Goal: Task Accomplishment & Management: Manage account settings

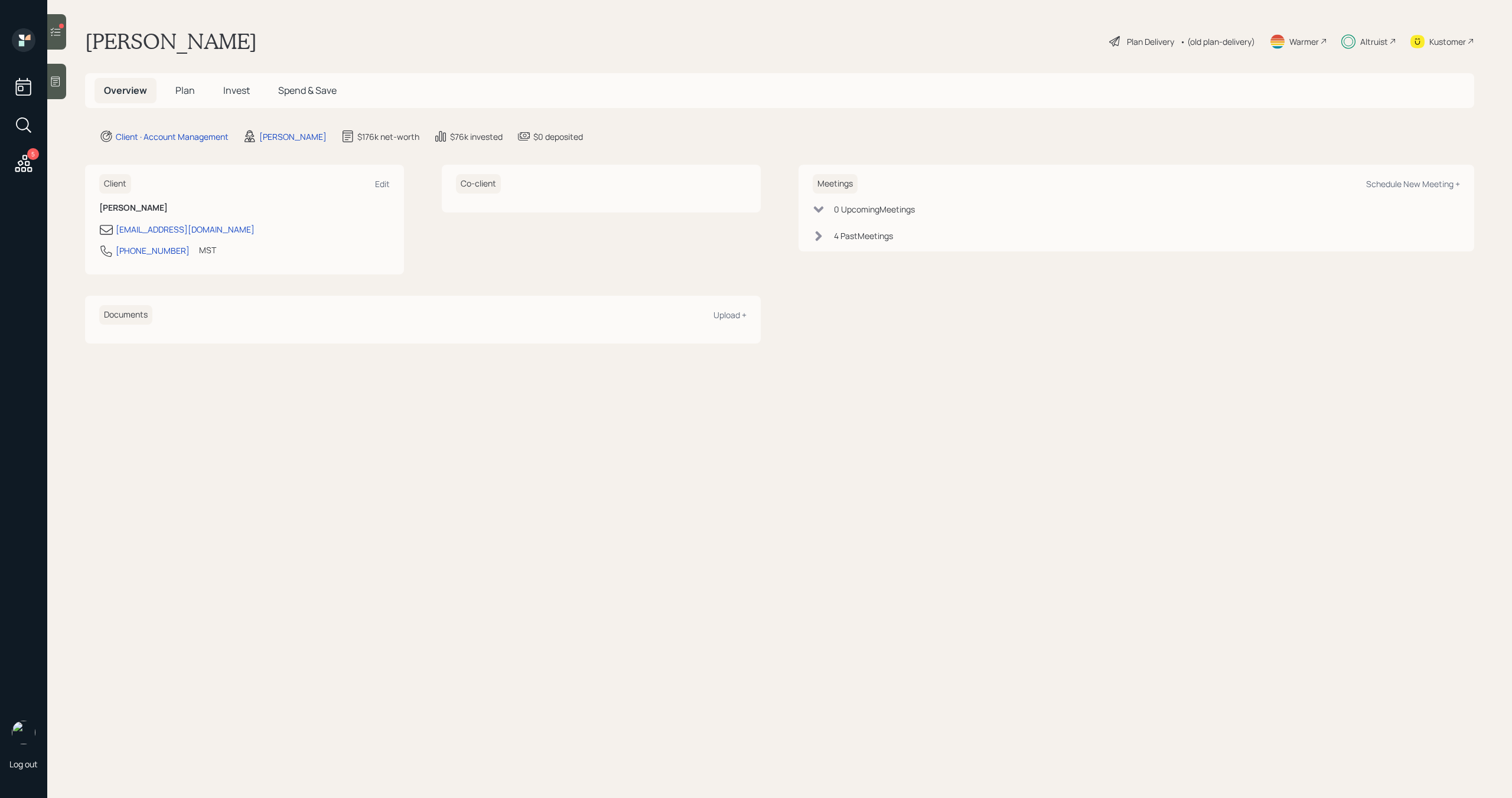
click at [25, 153] on icon at bounding box center [23, 163] width 22 height 22
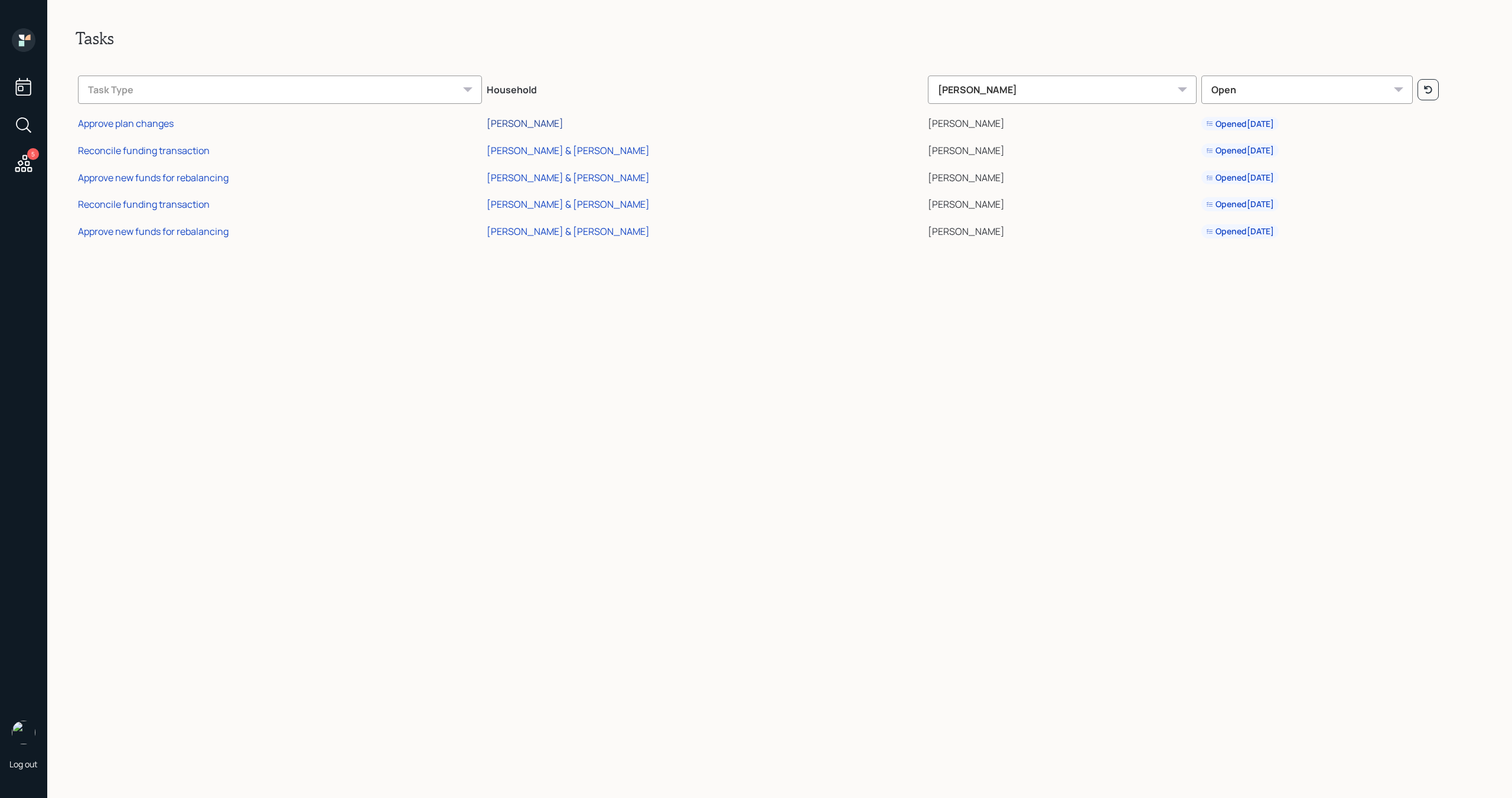
click at [563, 125] on div "[PERSON_NAME]" at bounding box center [525, 123] width 77 height 13
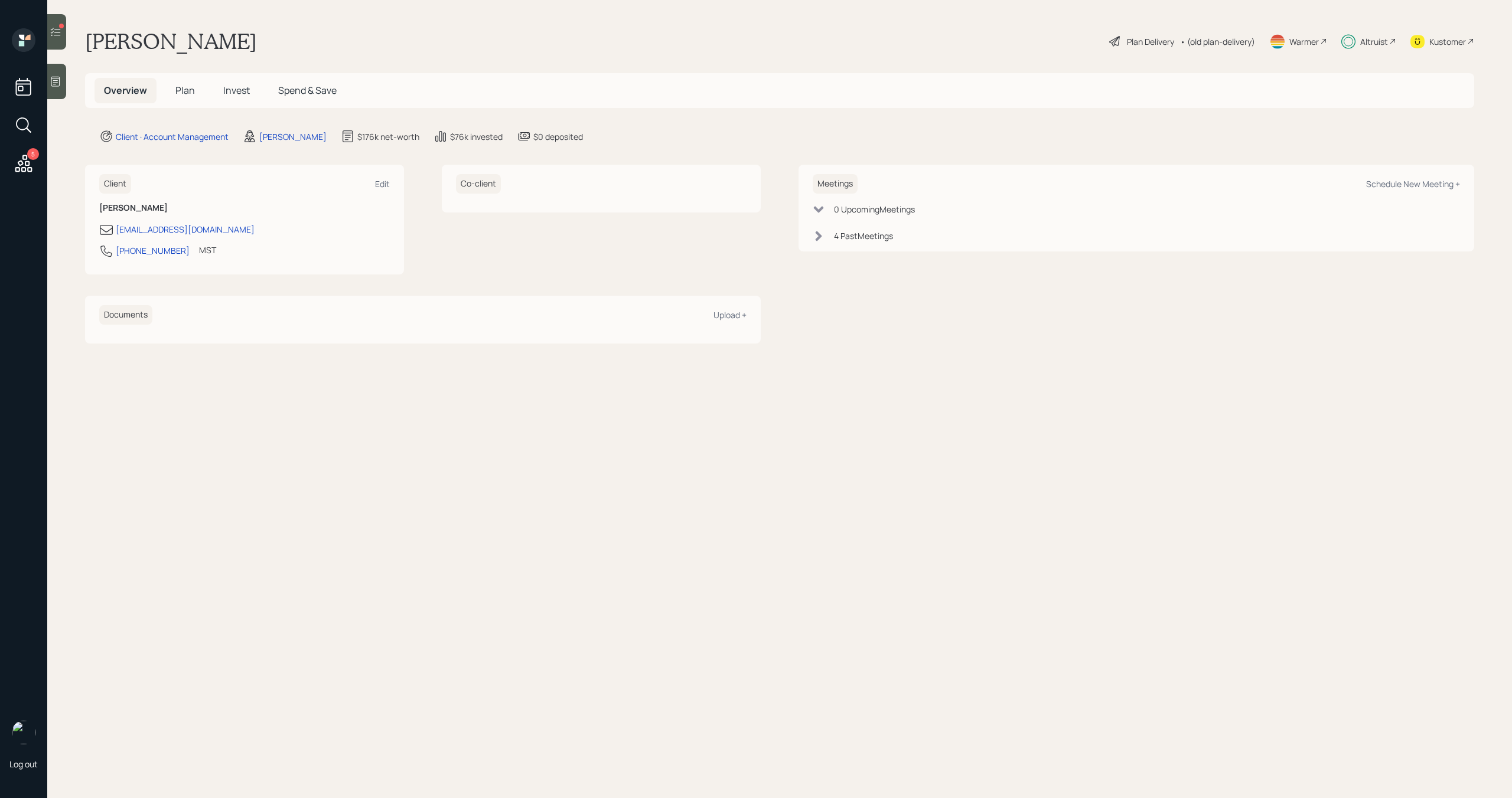
click at [189, 95] on span "Plan" at bounding box center [185, 90] width 20 height 13
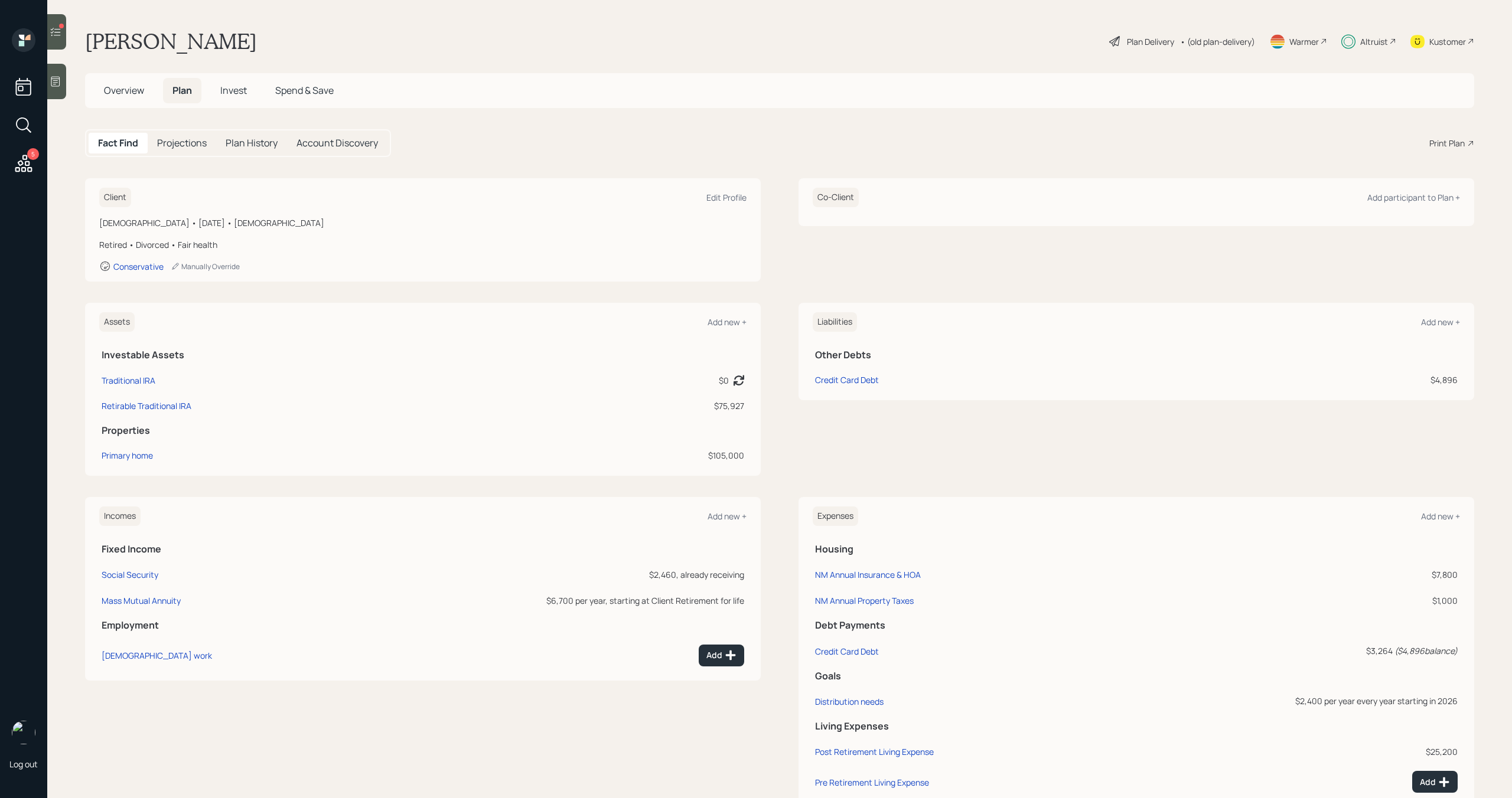
click at [244, 92] on span "Invest" at bounding box center [233, 90] width 26 height 13
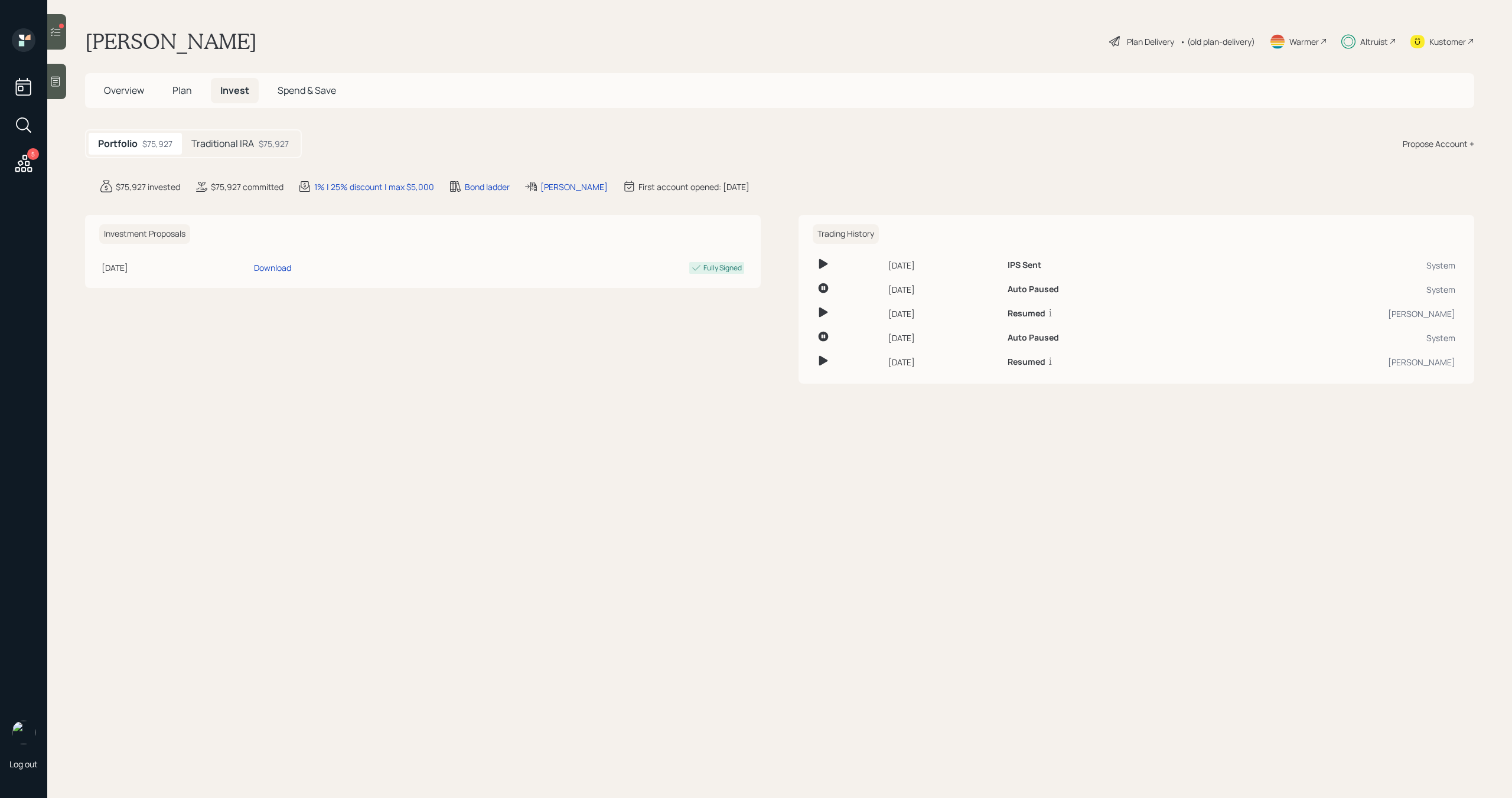
click at [187, 94] on span "Plan" at bounding box center [182, 90] width 20 height 13
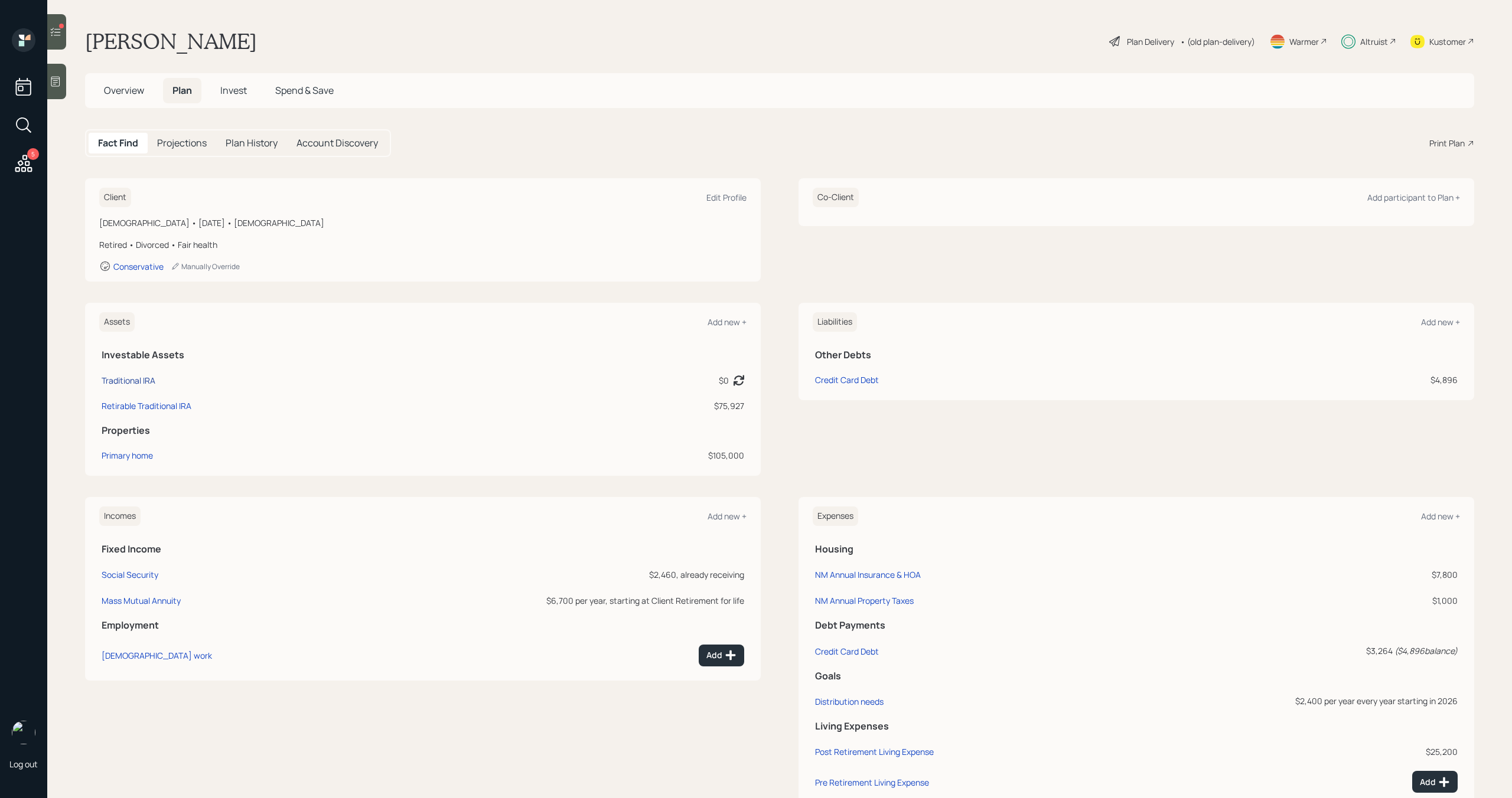
click at [143, 381] on div "Traditional IRA" at bounding box center [128, 380] width 53 height 12
select select "ira"
select select "balanced"
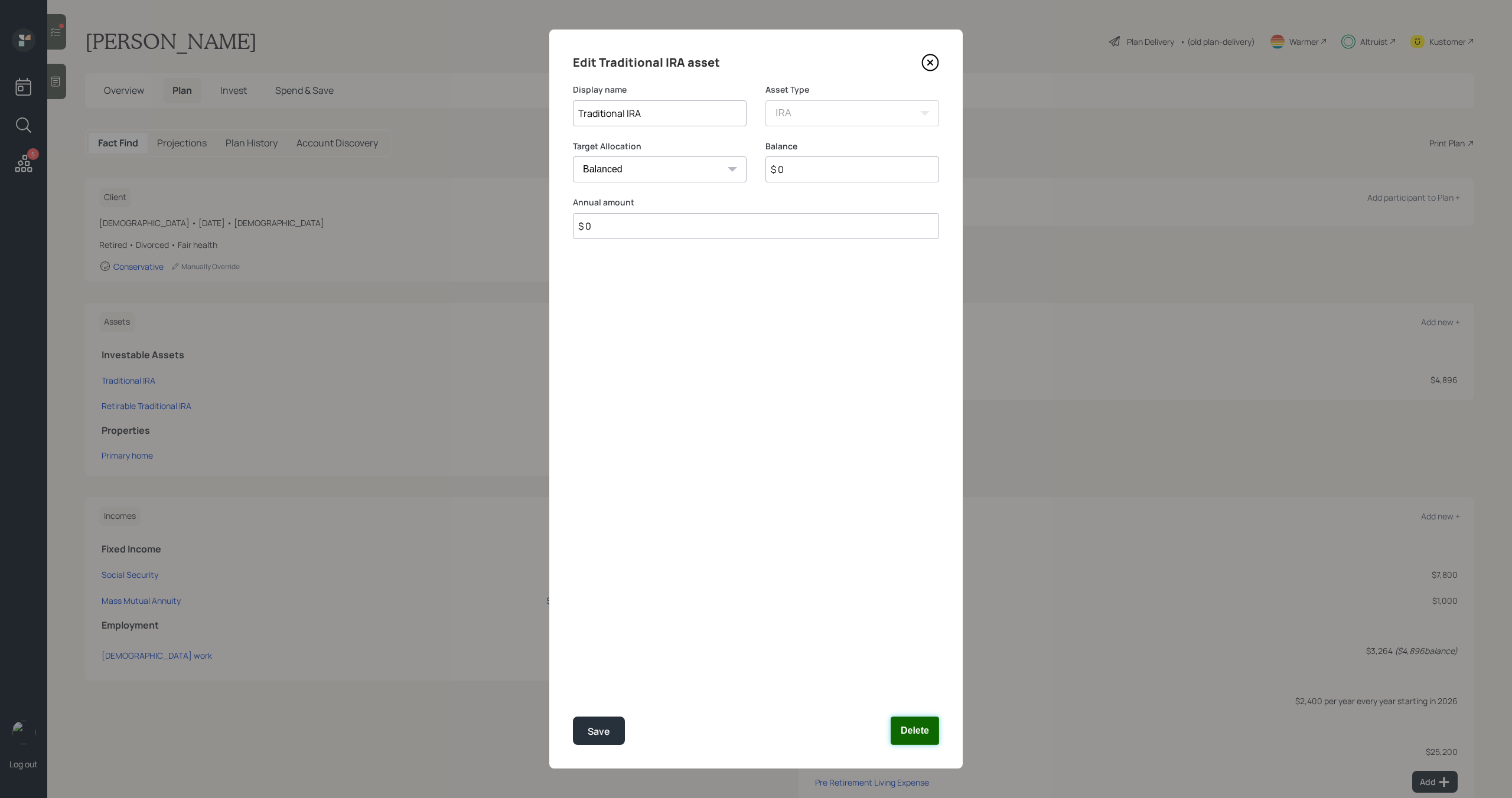
click at [925, 724] on button "Delete" at bounding box center [914, 731] width 49 height 28
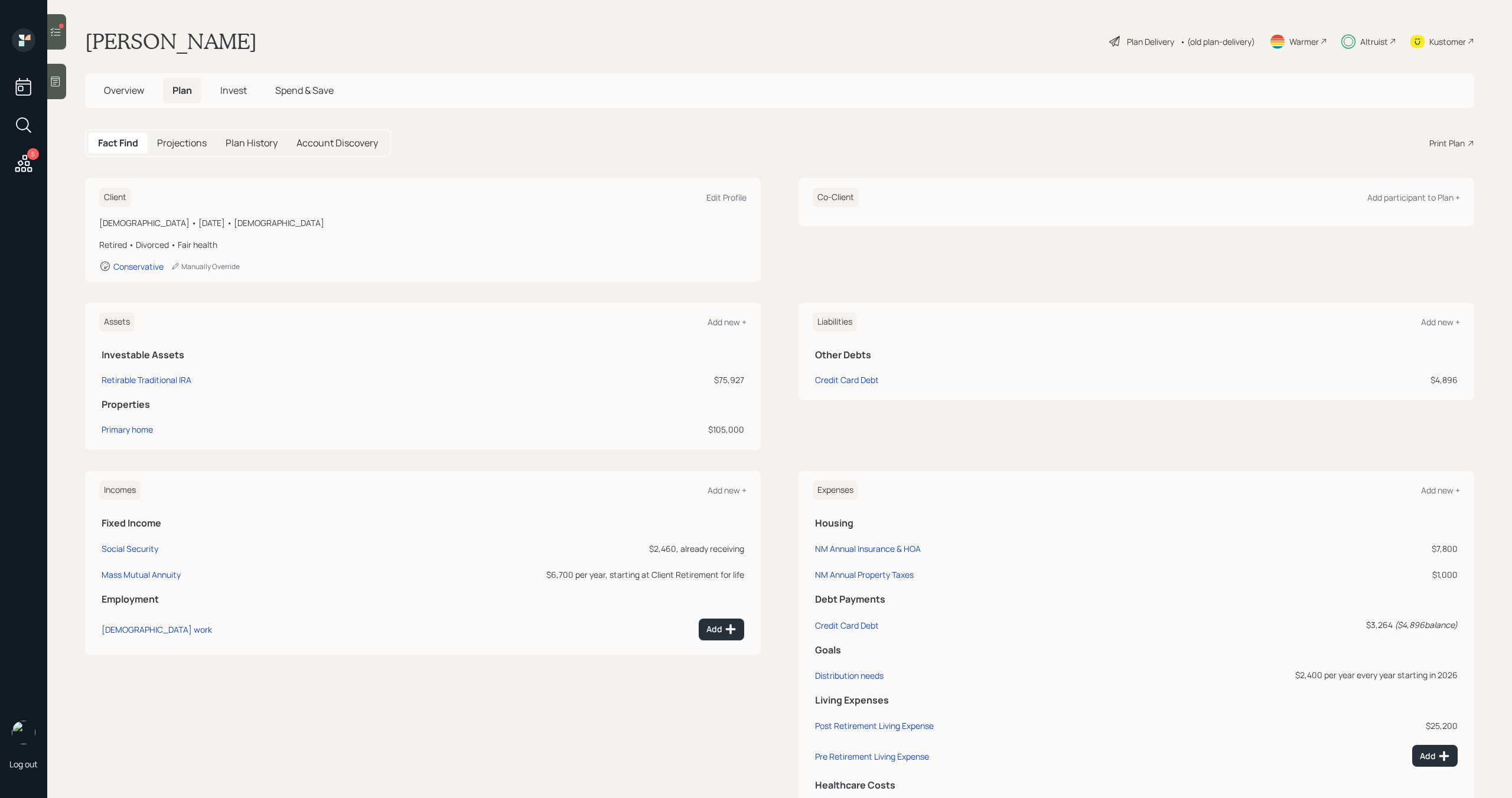
click at [1142, 41] on div "Plan Delivery" at bounding box center [1150, 42] width 47 height 12
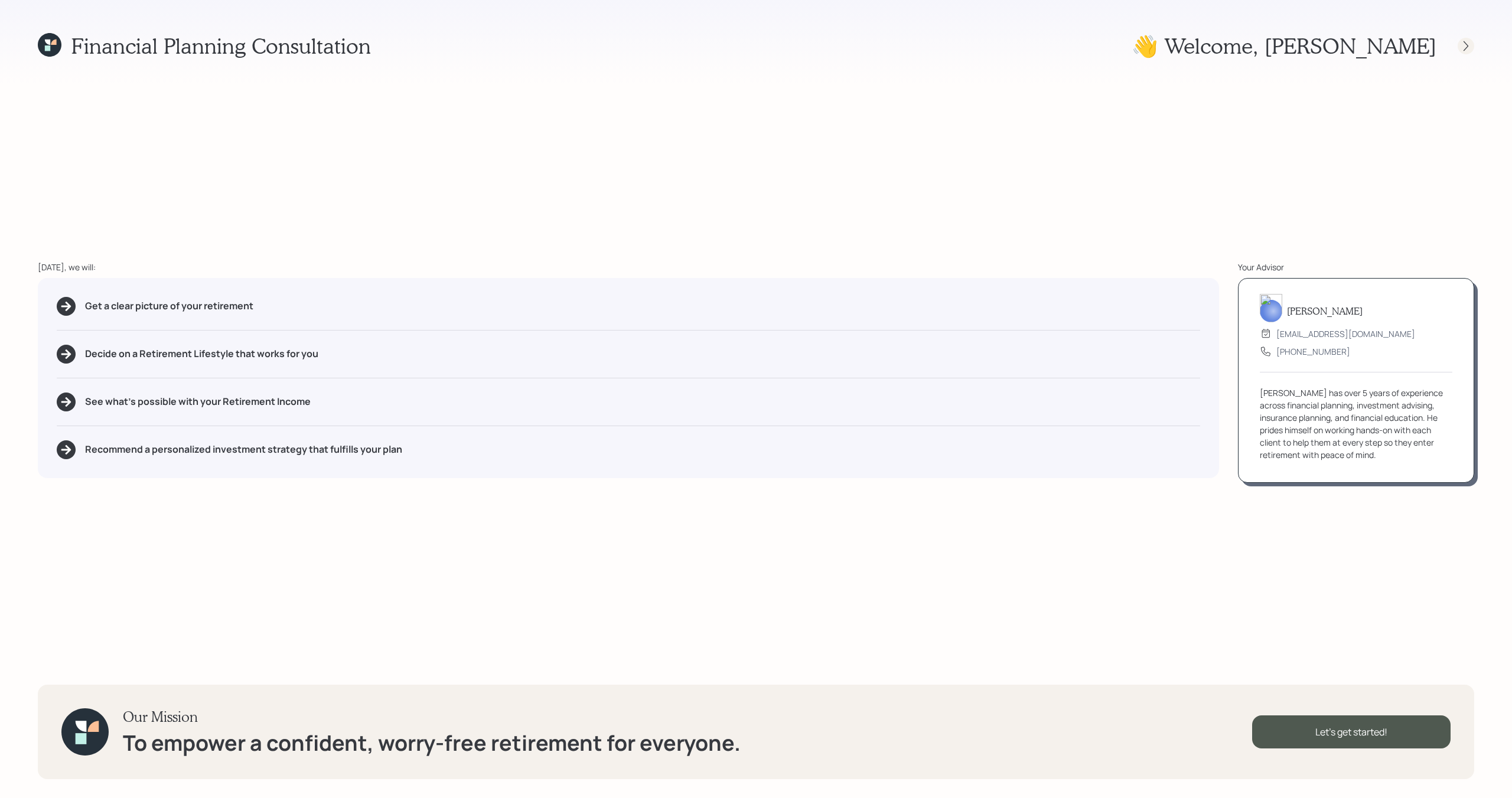
click at [1461, 48] on icon at bounding box center [1465, 45] width 12 height 12
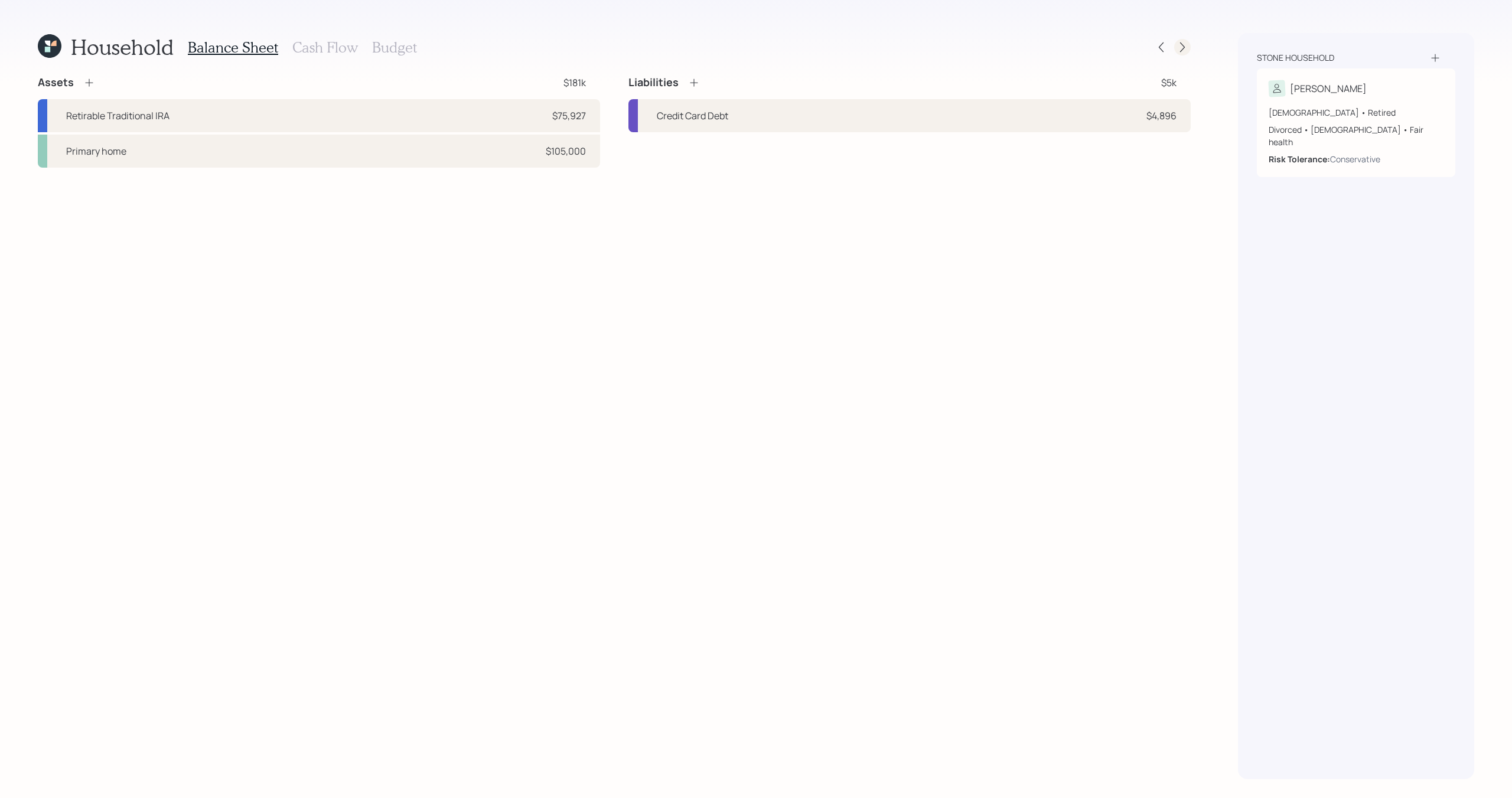
click at [1185, 47] on icon at bounding box center [1182, 47] width 12 height 12
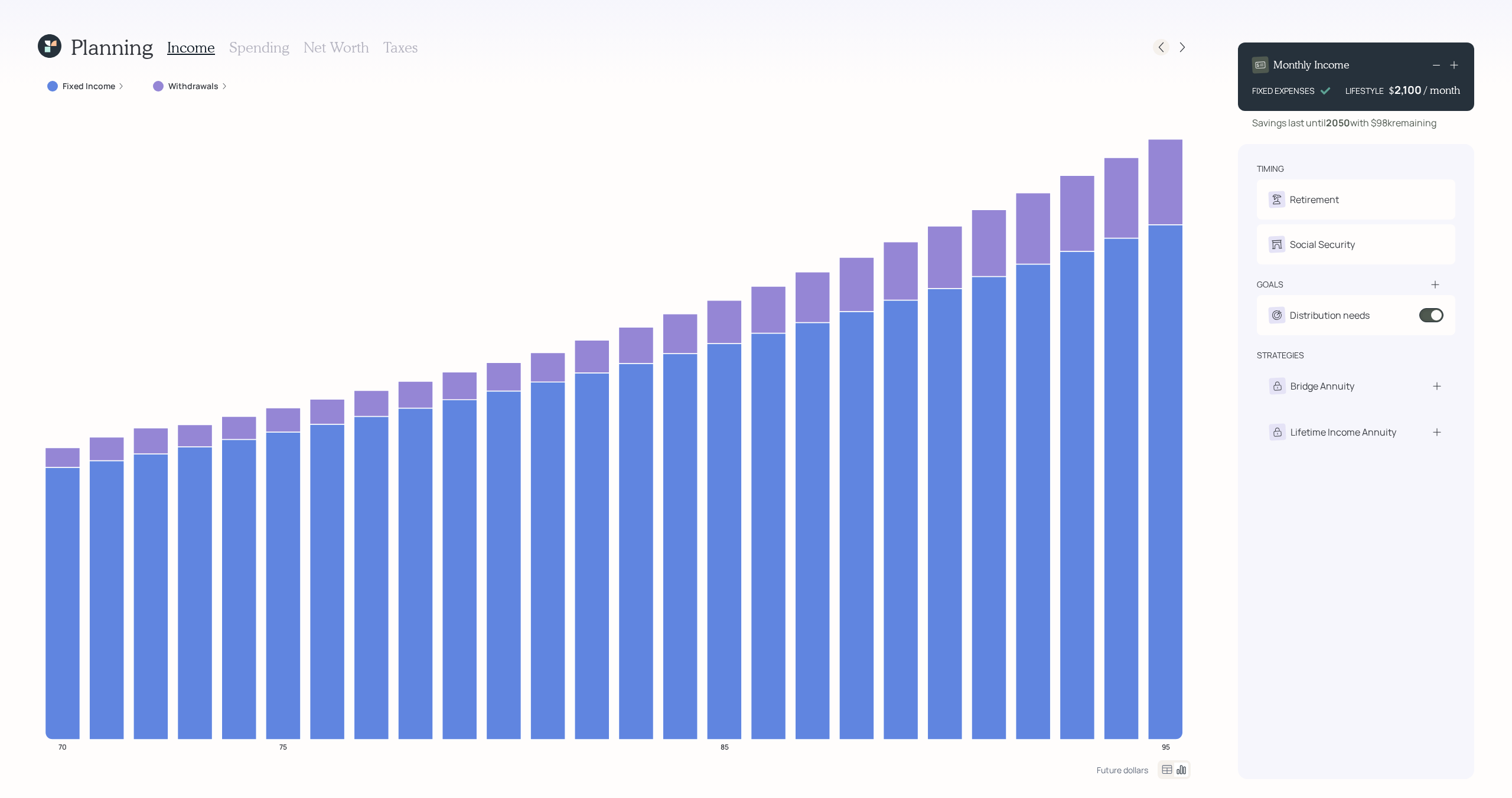
click at [1167, 50] on div at bounding box center [1161, 47] width 17 height 17
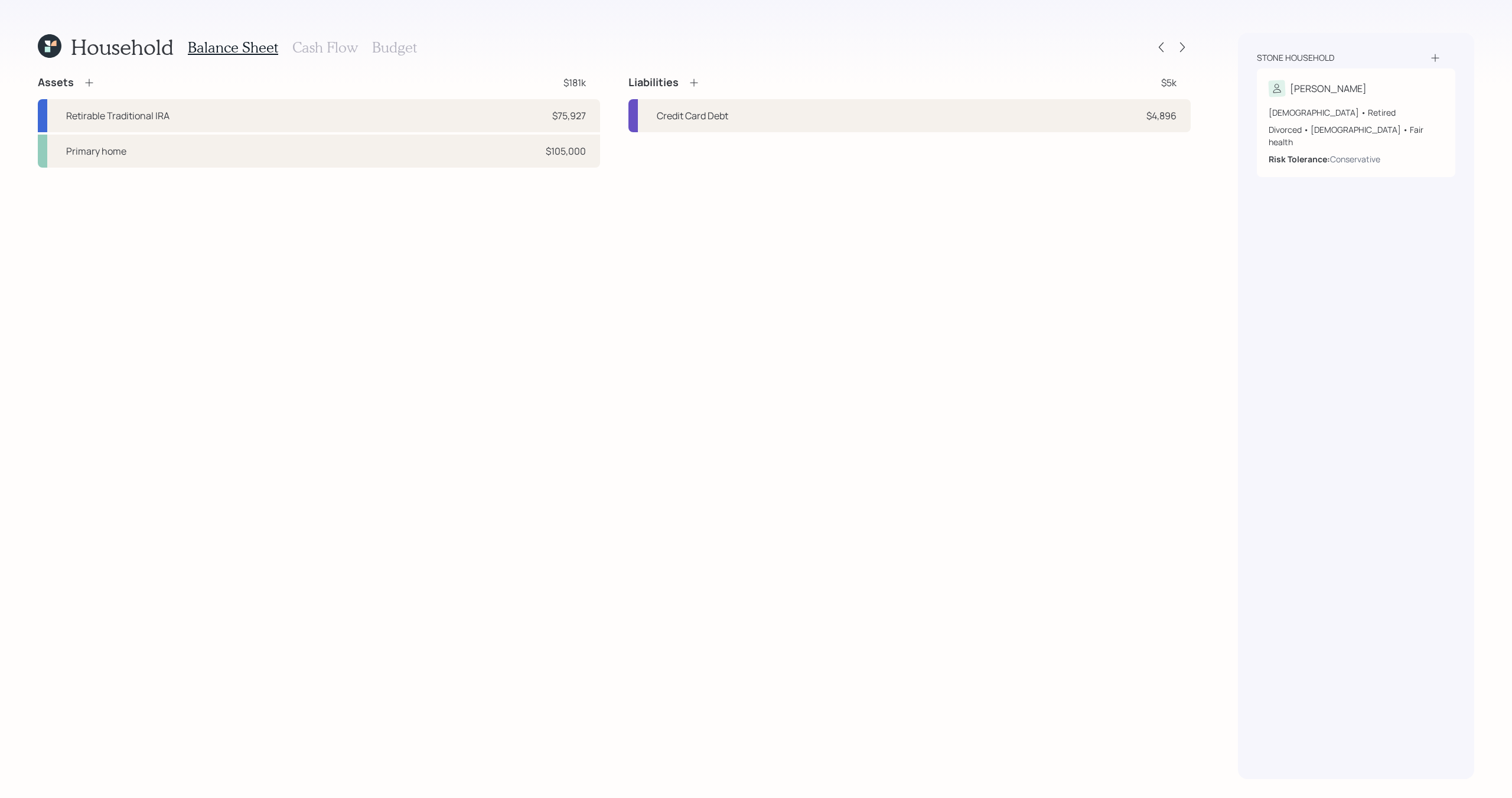
click at [1167, 50] on div at bounding box center [1161, 47] width 17 height 17
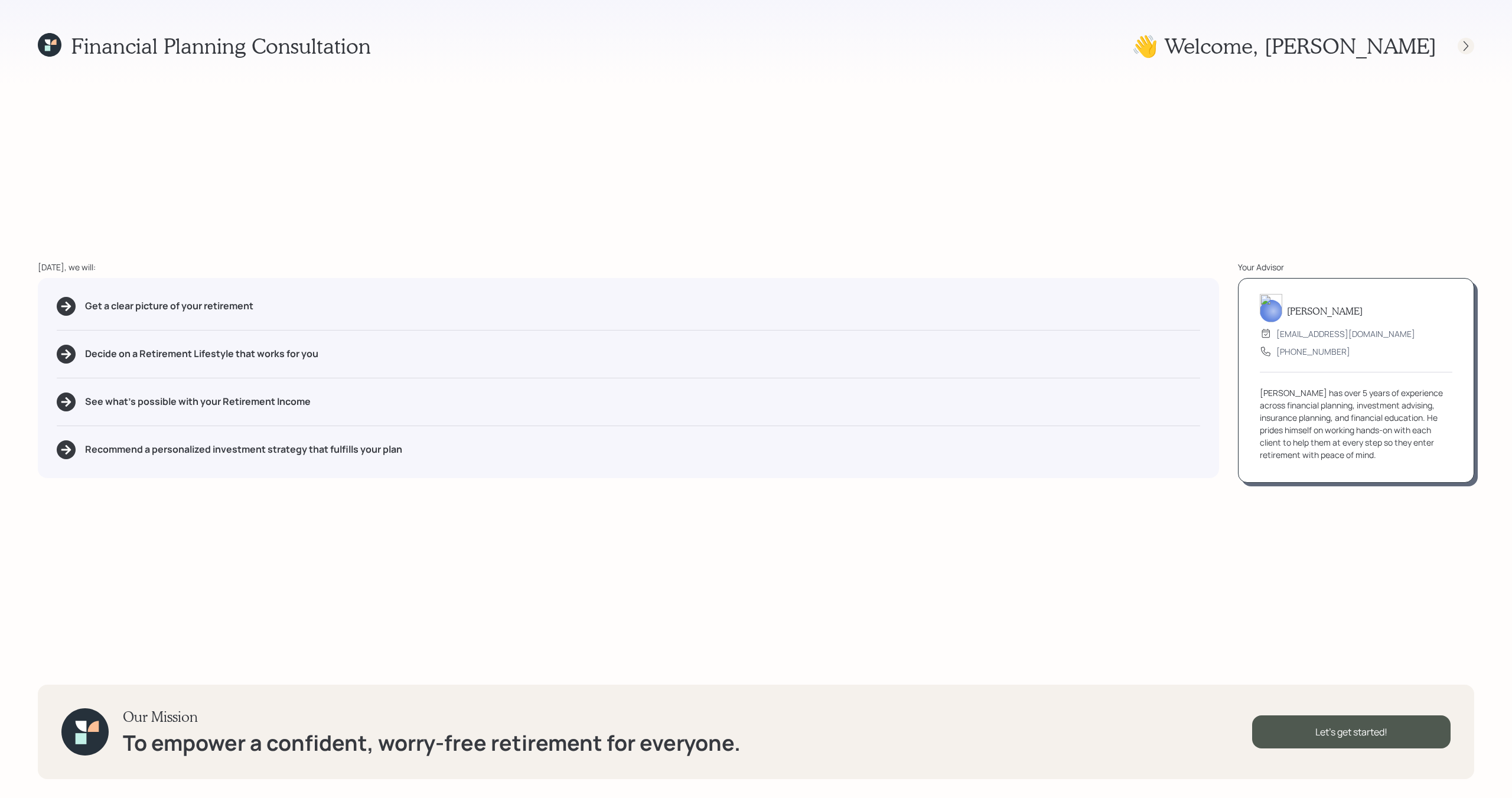
click at [1465, 39] on div at bounding box center [1465, 46] width 17 height 17
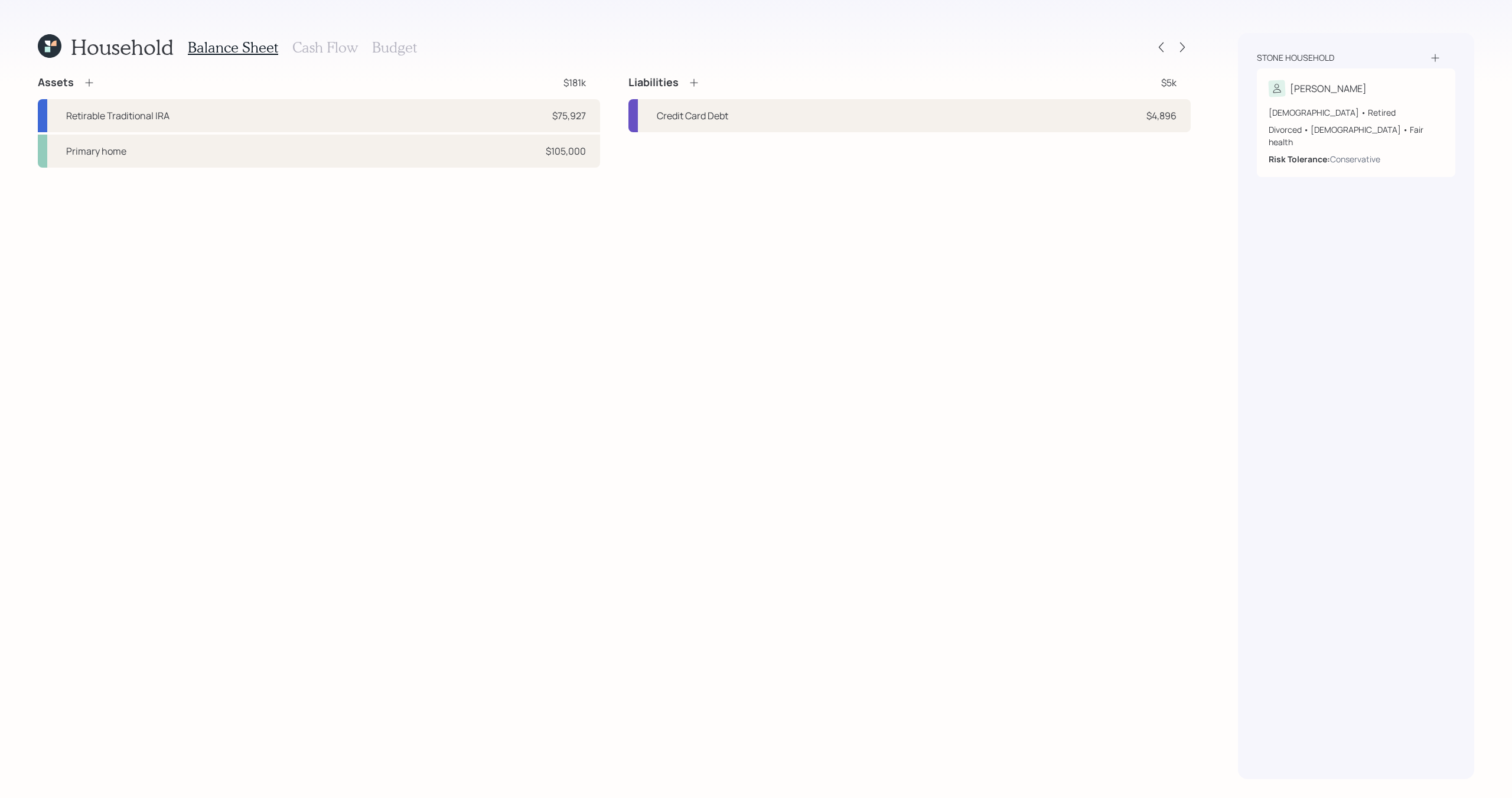
click at [95, 84] on div "Assets $181k" at bounding box center [319, 82] width 562 height 14
click at [47, 46] on icon at bounding box center [50, 46] width 23 height 23
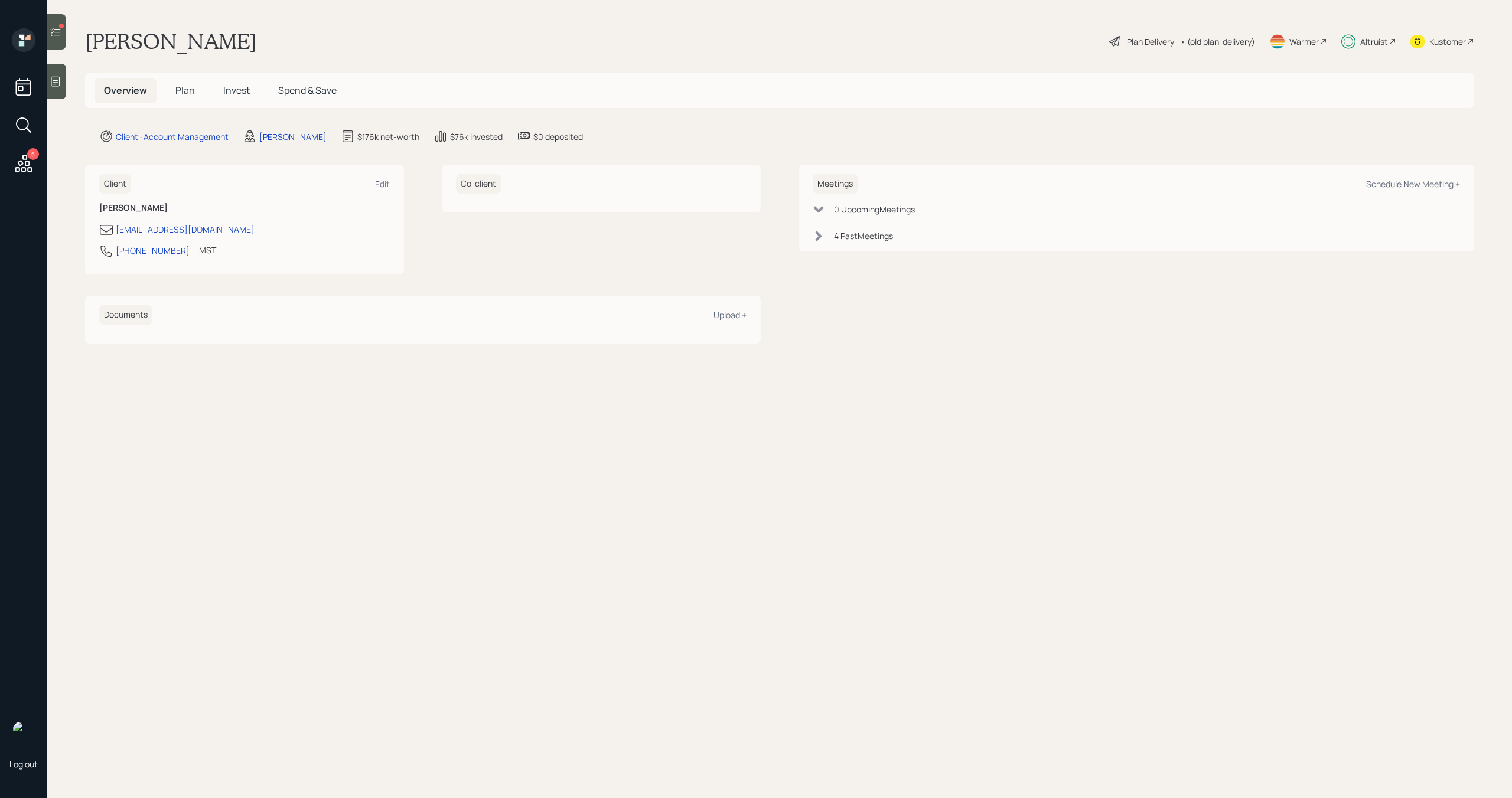
click at [54, 36] on icon at bounding box center [55, 31] width 12 height 12
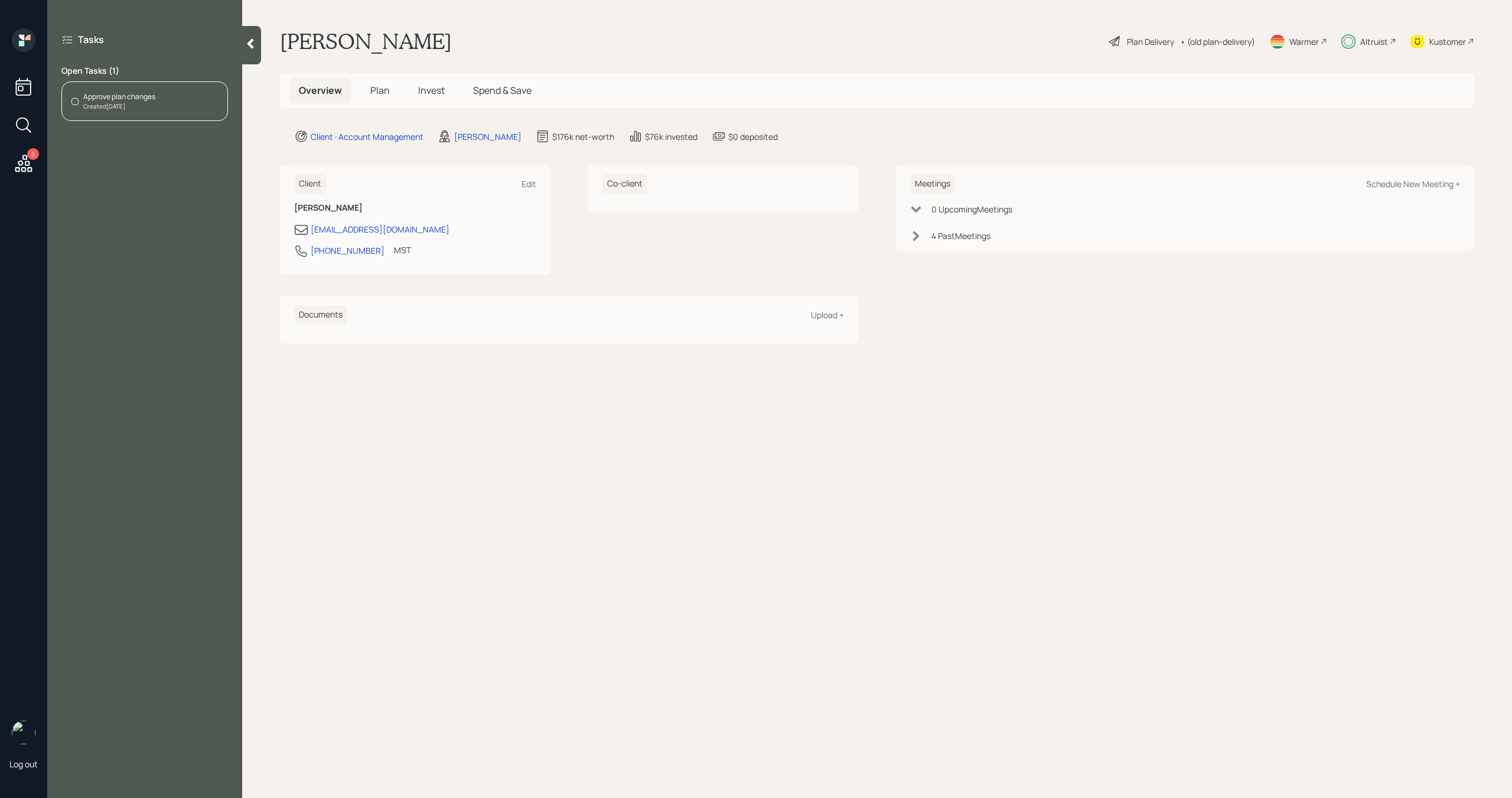
click at [110, 120] on div "Approve plan changes Created Today" at bounding box center [144, 101] width 166 height 39
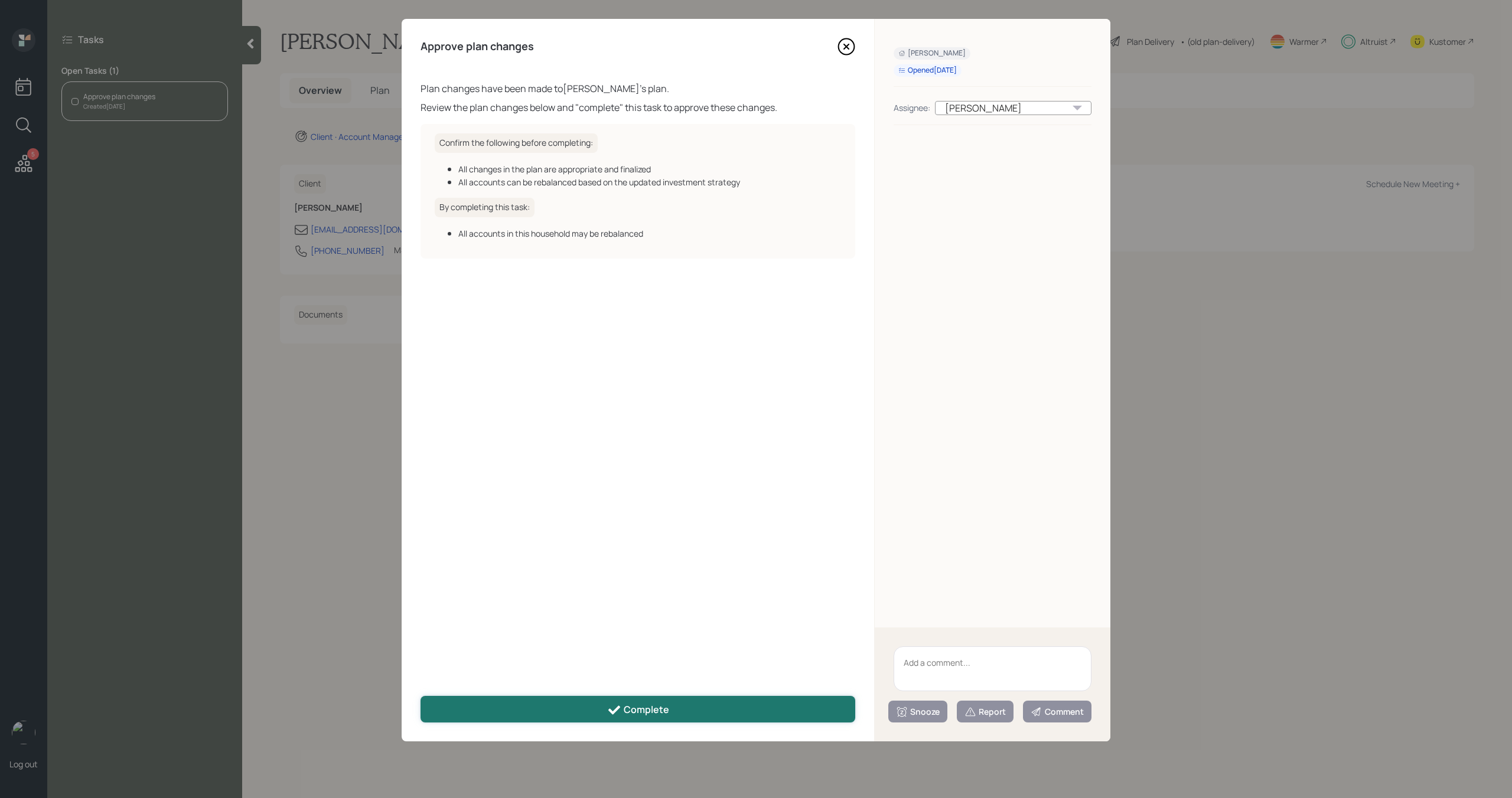
click at [674, 712] on button "Complete" at bounding box center [637, 709] width 434 height 26
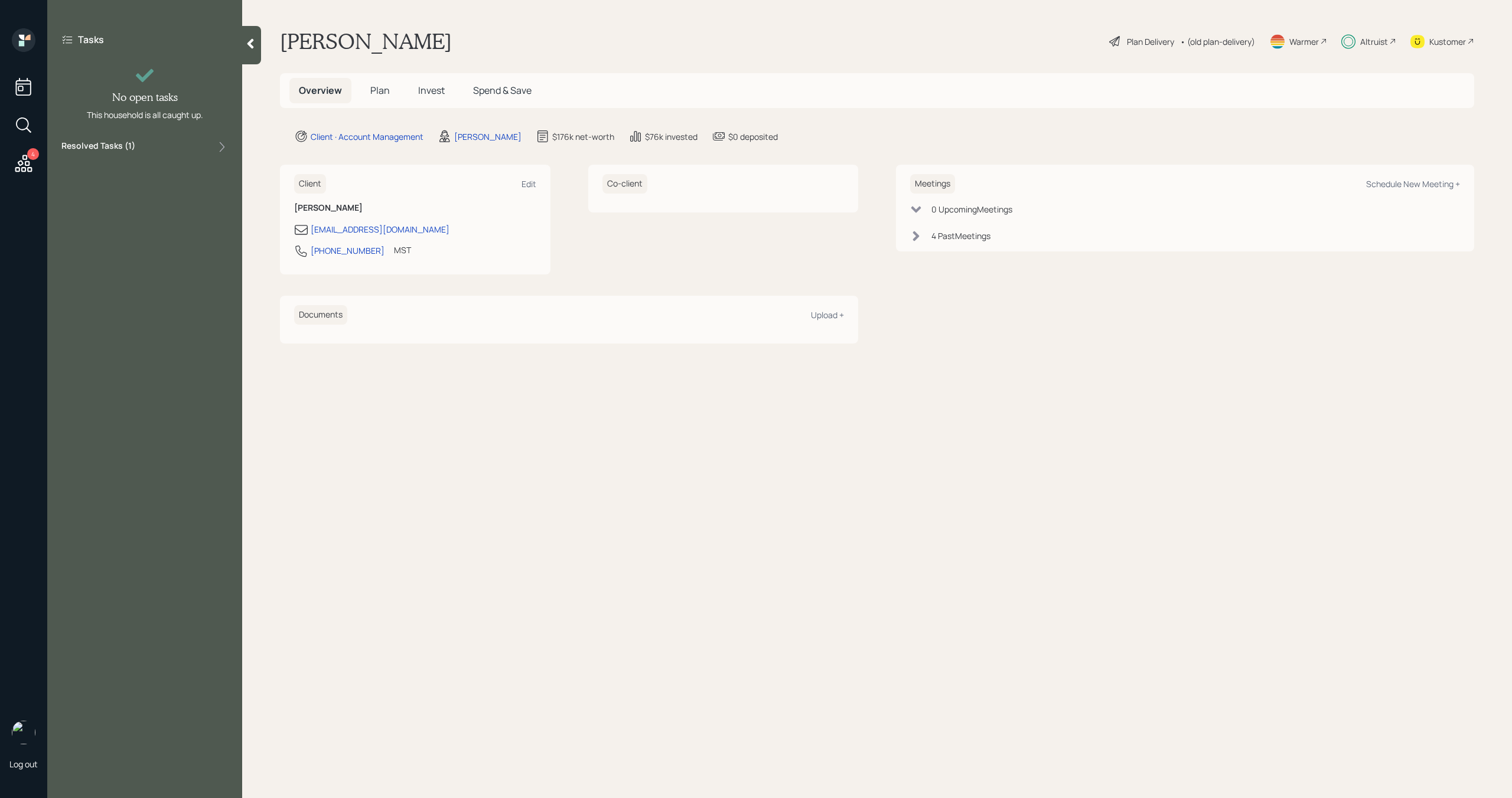
click at [36, 162] on div "4" at bounding box center [23, 103] width 28 height 149
click at [22, 163] on icon at bounding box center [24, 163] width 17 height 17
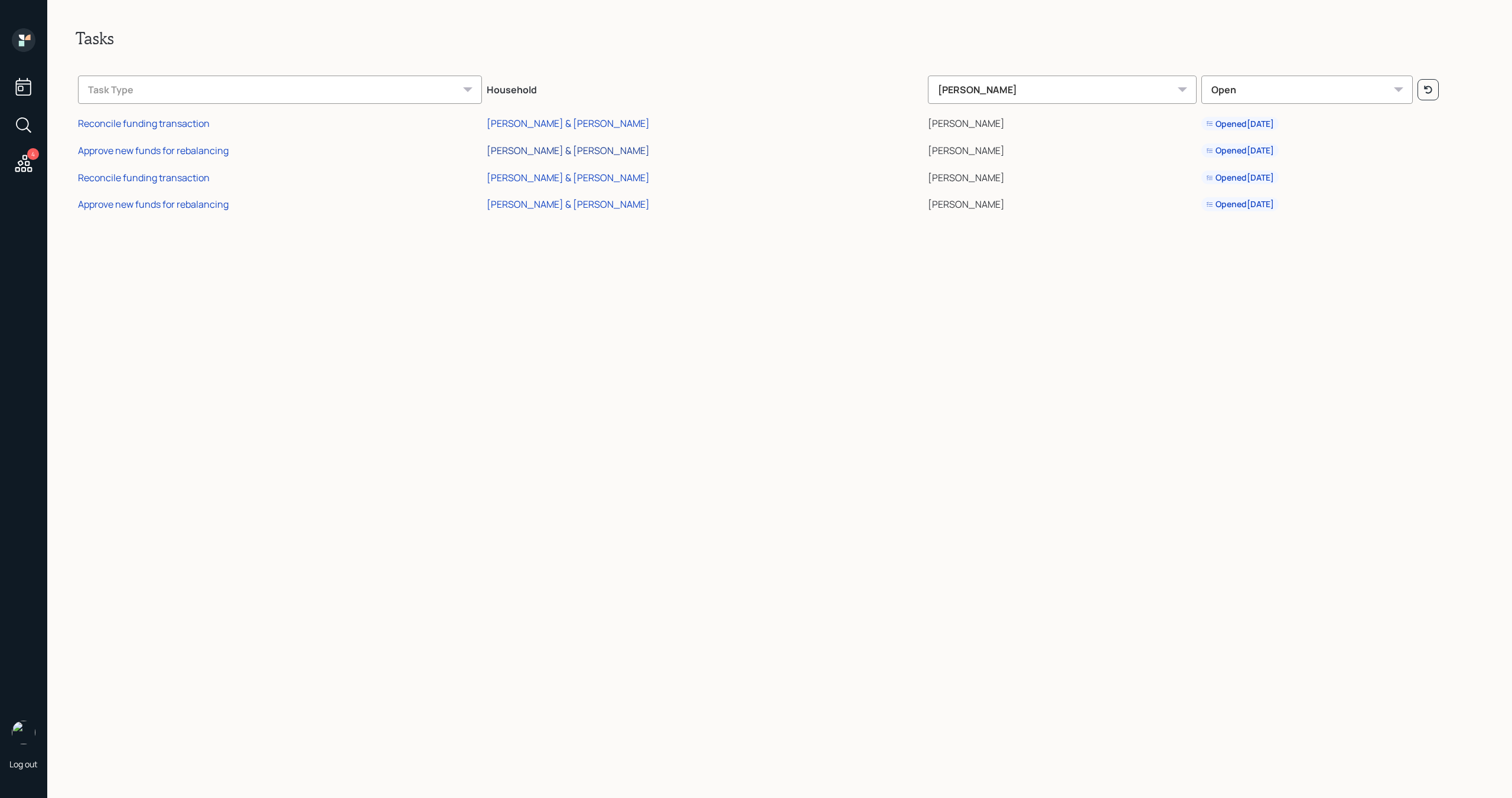
click at [582, 149] on div "[PERSON_NAME] & [PERSON_NAME]" at bounding box center [568, 151] width 163 height 13
